Goal: Transaction & Acquisition: Purchase product/service

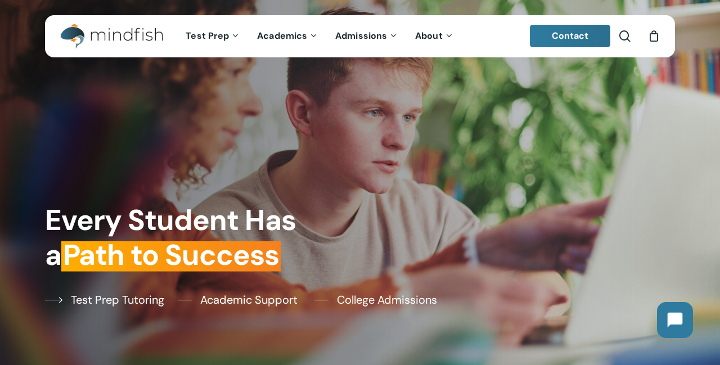
click at [109, 305] on span "Test Prep Tutoring" at bounding box center [117, 299] width 93 height 17
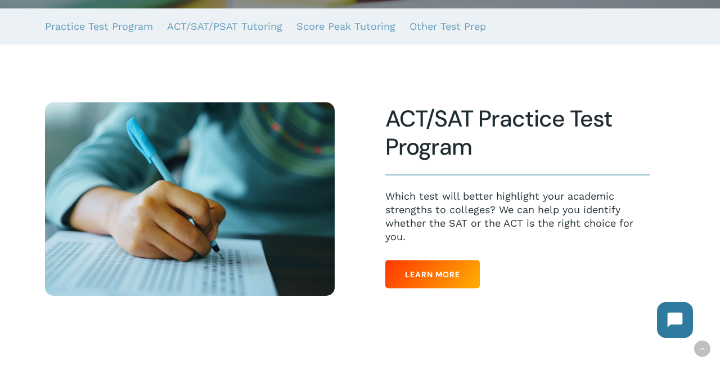
scroll to position [206, 0]
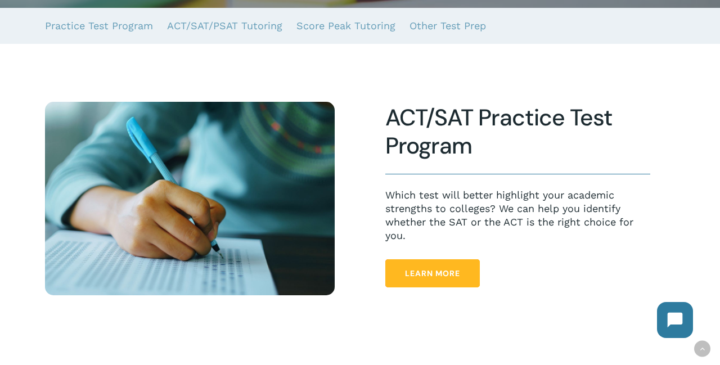
click at [439, 280] on link "Learn More" at bounding box center [432, 273] width 95 height 28
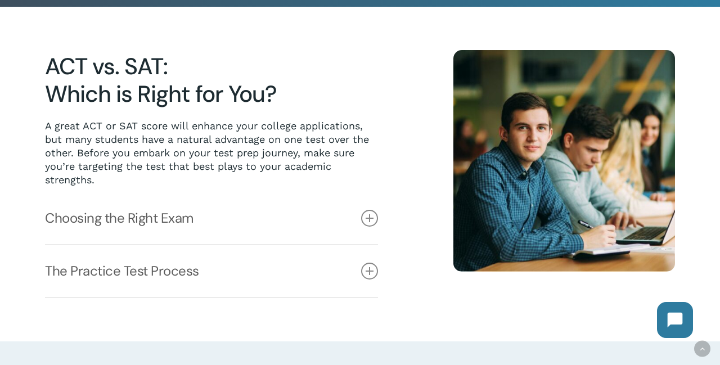
scroll to position [303, 0]
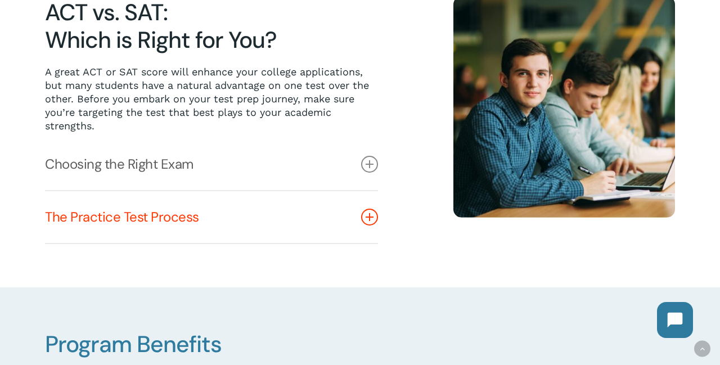
click at [172, 211] on link "The Practice Test Process" at bounding box center [211, 217] width 333 height 52
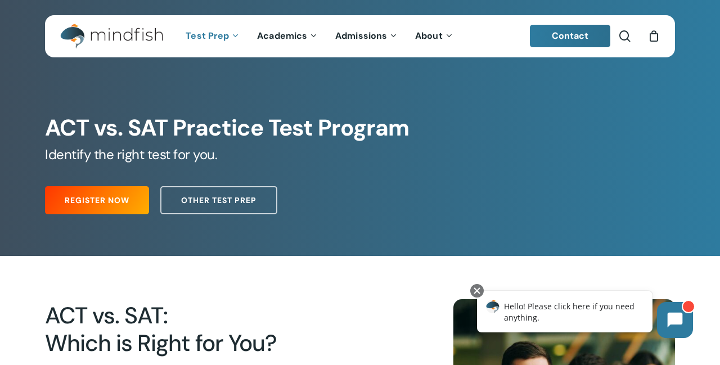
scroll to position [0, 0]
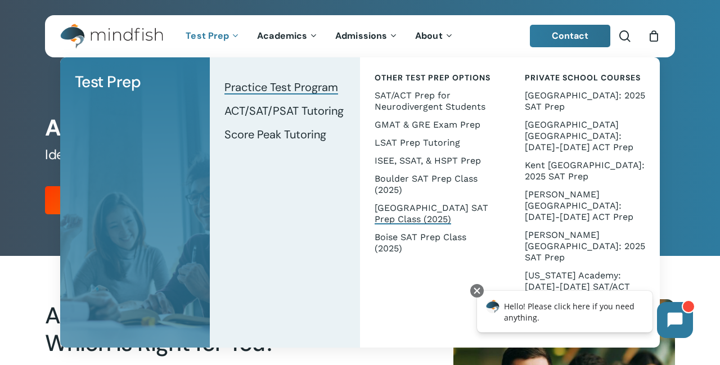
click at [420, 218] on span "[GEOGRAPHIC_DATA] SAT Prep Class (2025)" at bounding box center [432, 214] width 114 height 22
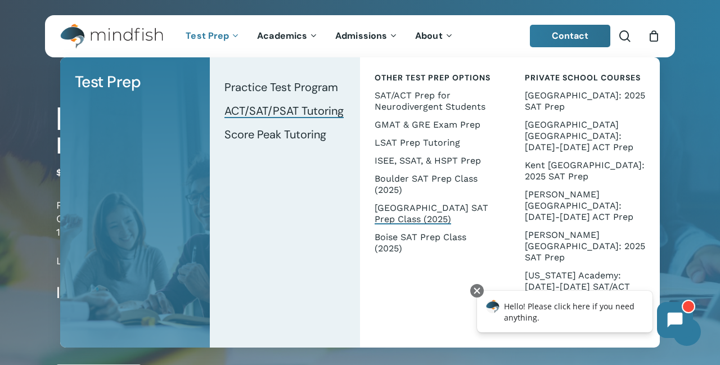
click at [285, 109] on span "ACT/SAT/PSAT Tutoring" at bounding box center [283, 111] width 119 height 15
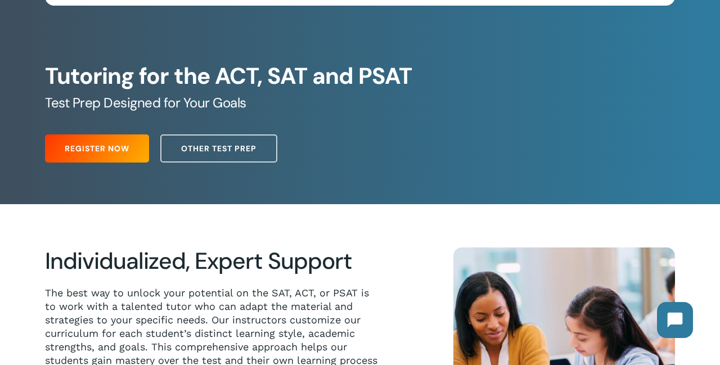
scroll to position [34, 0]
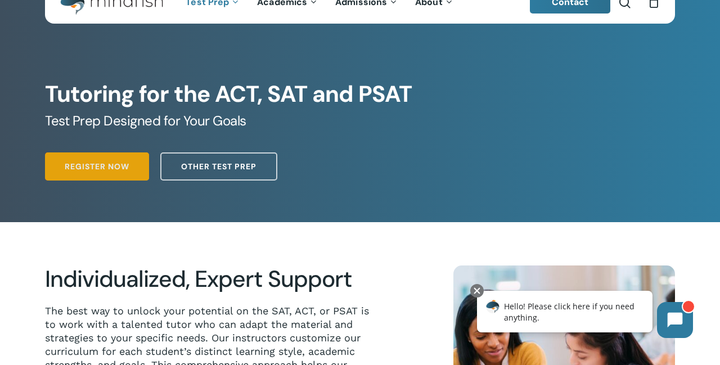
click at [89, 165] on span "Register Now" at bounding box center [97, 166] width 65 height 11
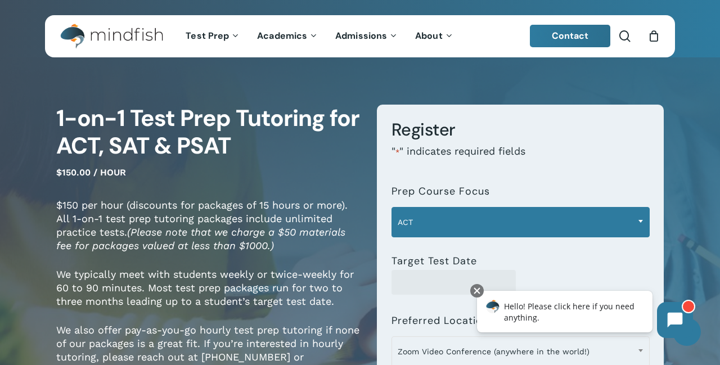
click at [426, 223] on span "ACT" at bounding box center [520, 222] width 257 height 24
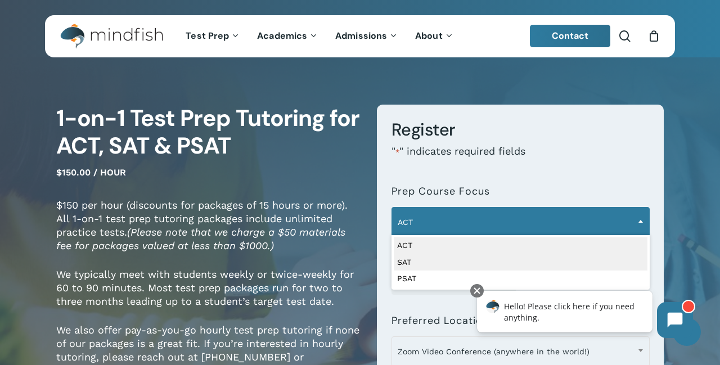
select select "***"
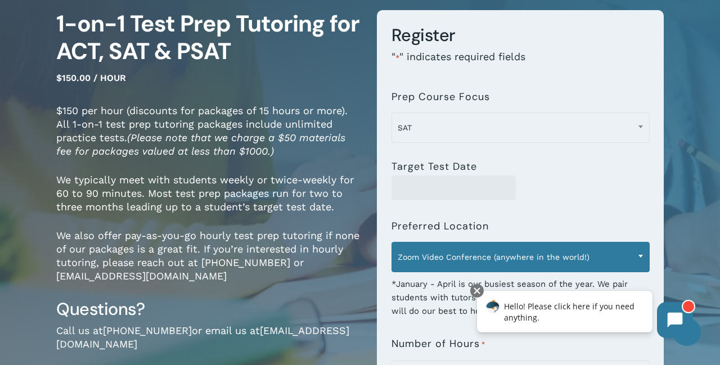
scroll to position [97, 0]
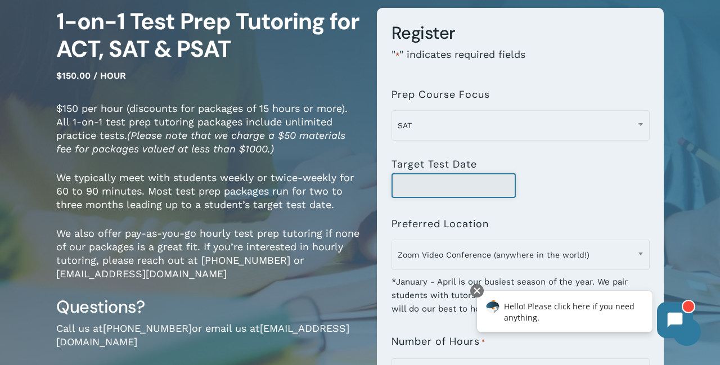
click at [453, 186] on input "Target Test Date" at bounding box center [454, 185] width 125 height 25
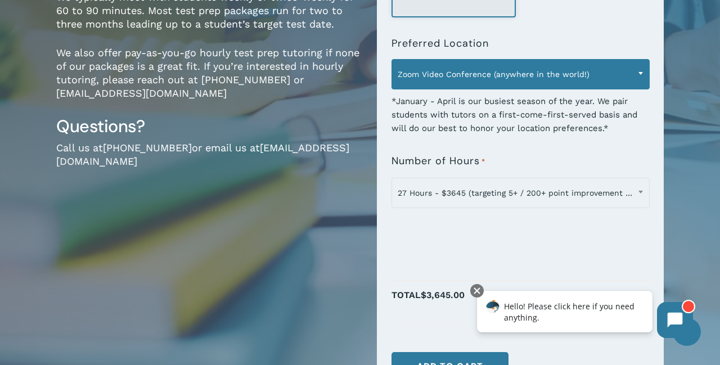
scroll to position [278, 0]
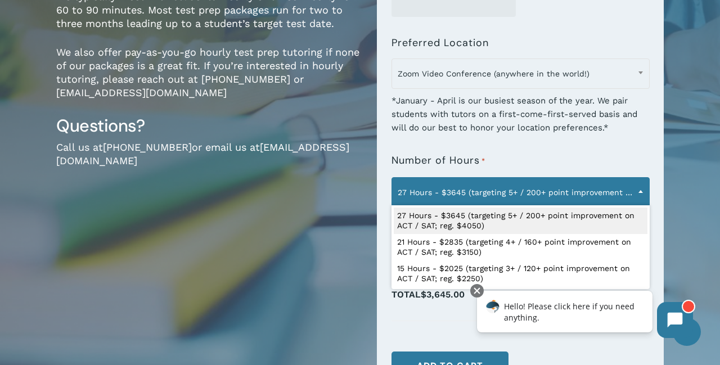
click at [507, 185] on span "27 Hours - $3645 (targeting 5+ / 200+ point improvement on ACT / SAT; reg. $405…" at bounding box center [520, 193] width 257 height 24
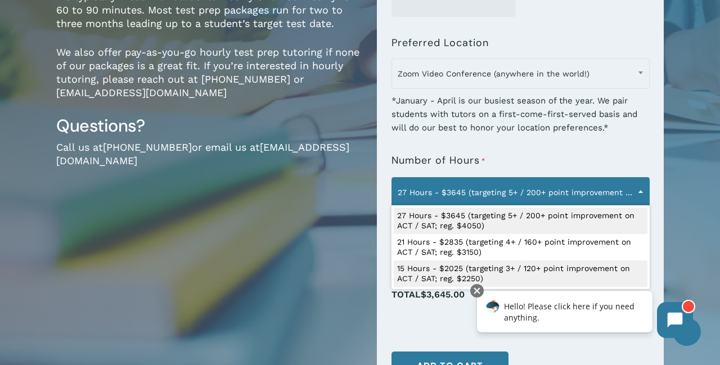
select select "**********"
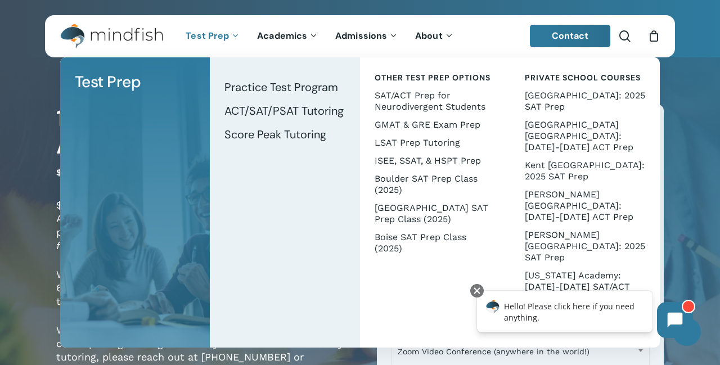
scroll to position [0, 0]
